Goal: Task Accomplishment & Management: Manage account settings

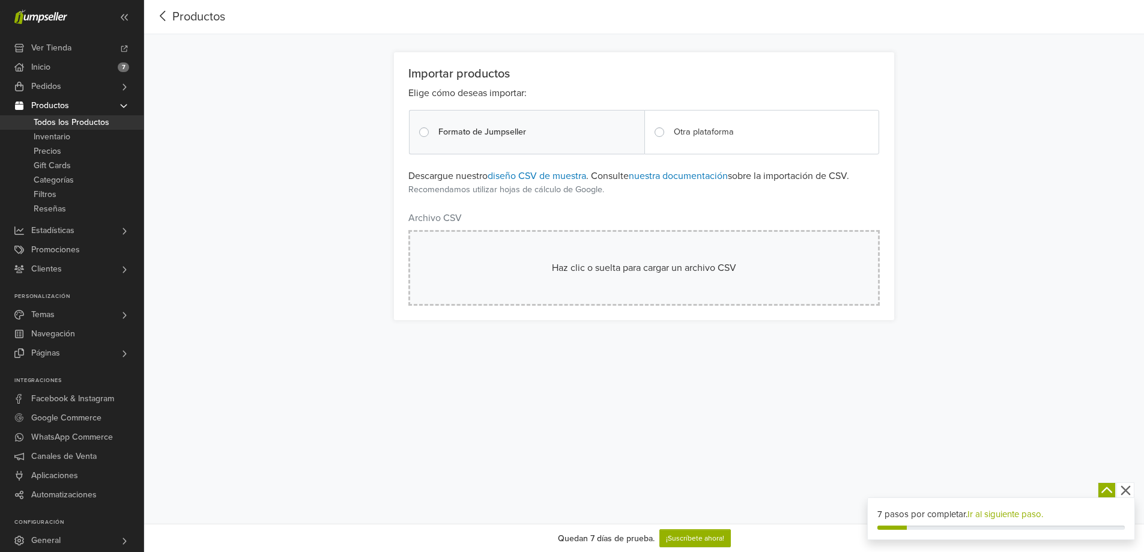
click at [669, 133] on label "Otra plataforma" at bounding box center [701, 132] width 65 height 13
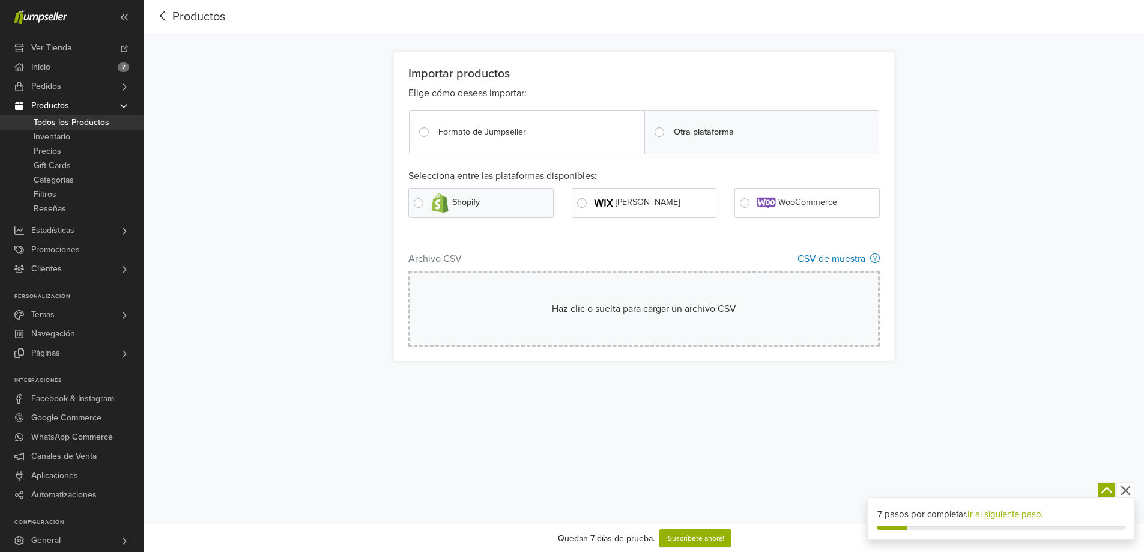
click at [489, 131] on span "Formato de Jumpseller" at bounding box center [482, 132] width 88 height 10
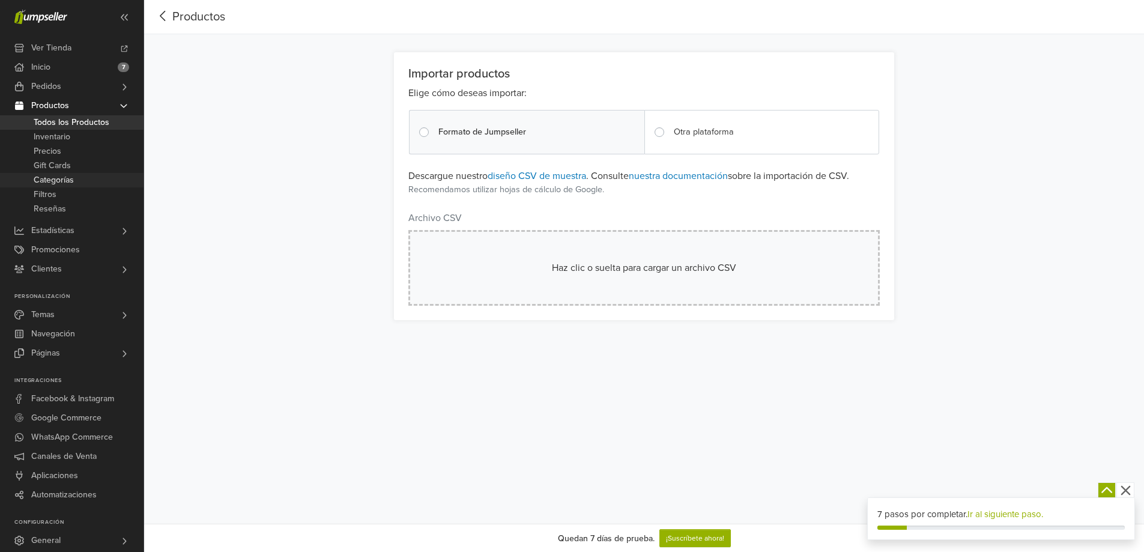
click at [54, 178] on span "Categorías" at bounding box center [54, 180] width 40 height 14
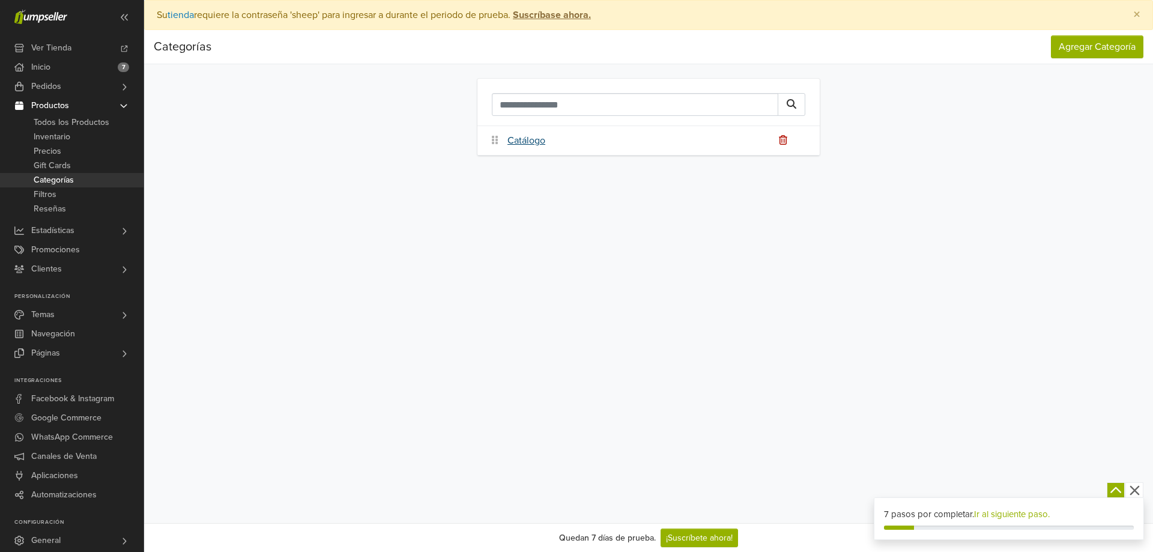
click at [534, 139] on link "Catálogo" at bounding box center [526, 140] width 38 height 14
